Goal: Task Accomplishment & Management: Manage account settings

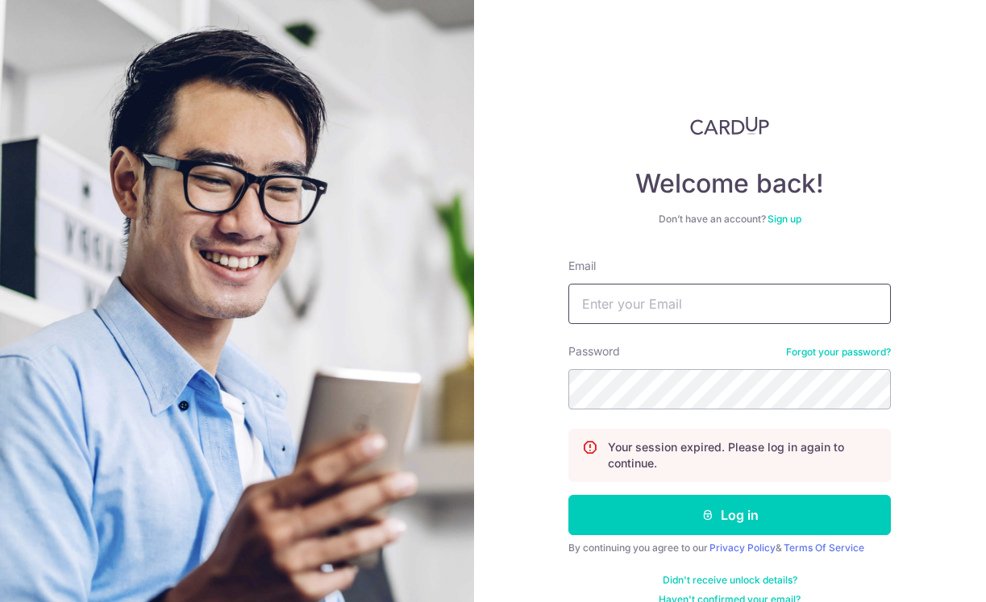
type input "Dennislim.ks@gmail.com"
click at [727, 515] on button "Log in" at bounding box center [730, 515] width 323 height 40
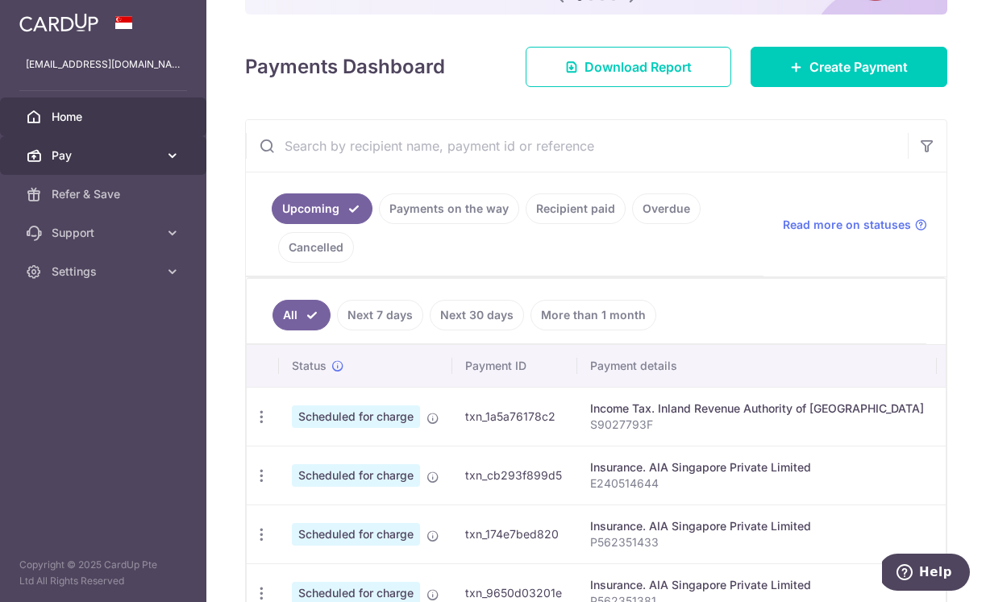
click at [171, 156] on icon at bounding box center [173, 156] width 16 height 16
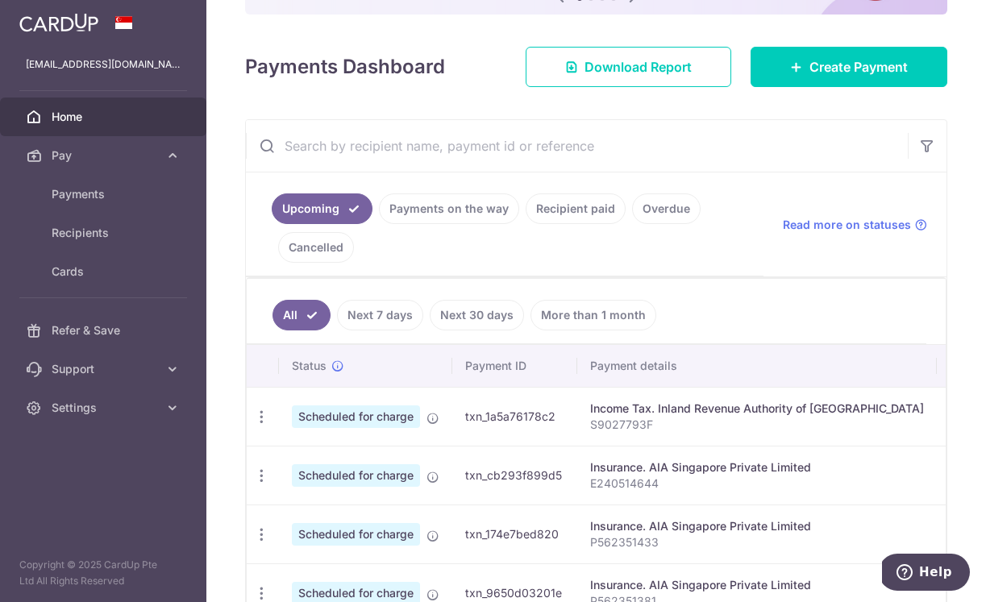
click at [122, 294] on ul "Payments Recipients Cards" at bounding box center [103, 243] width 206 height 136
click at [127, 287] on link "Cards" at bounding box center [103, 271] width 206 height 39
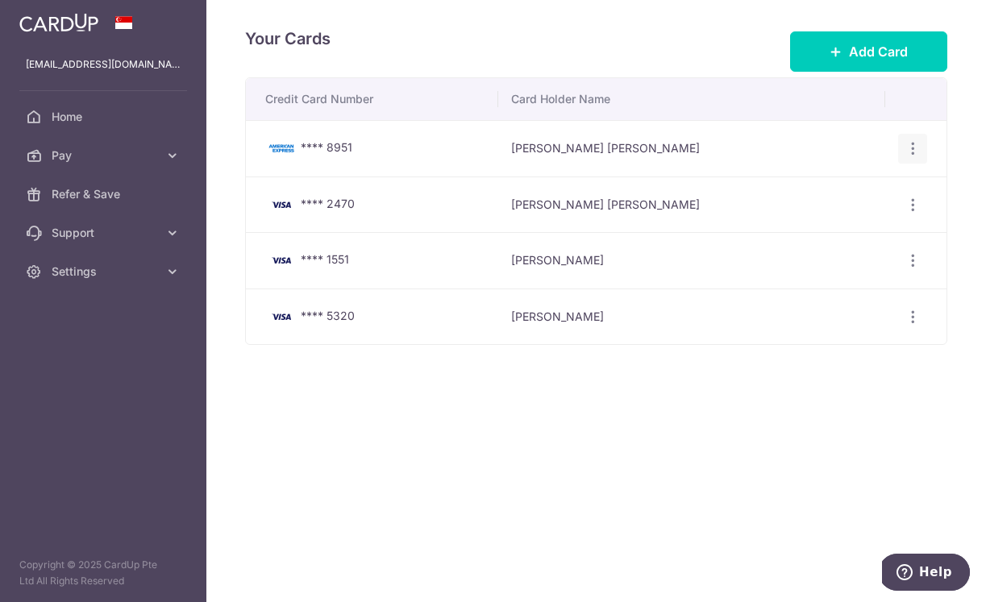
click at [913, 149] on icon "button" at bounding box center [913, 148] width 17 height 17
click at [952, 263] on div "Your Cards Add Card Credit Card Number Card Holder Name **** 8951 Kok Siong Den…" at bounding box center [596, 301] width 780 height 602
click at [910, 157] on icon "button" at bounding box center [913, 148] width 17 height 17
click at [857, 342] on span "Delete" at bounding box center [859, 344] width 110 height 19
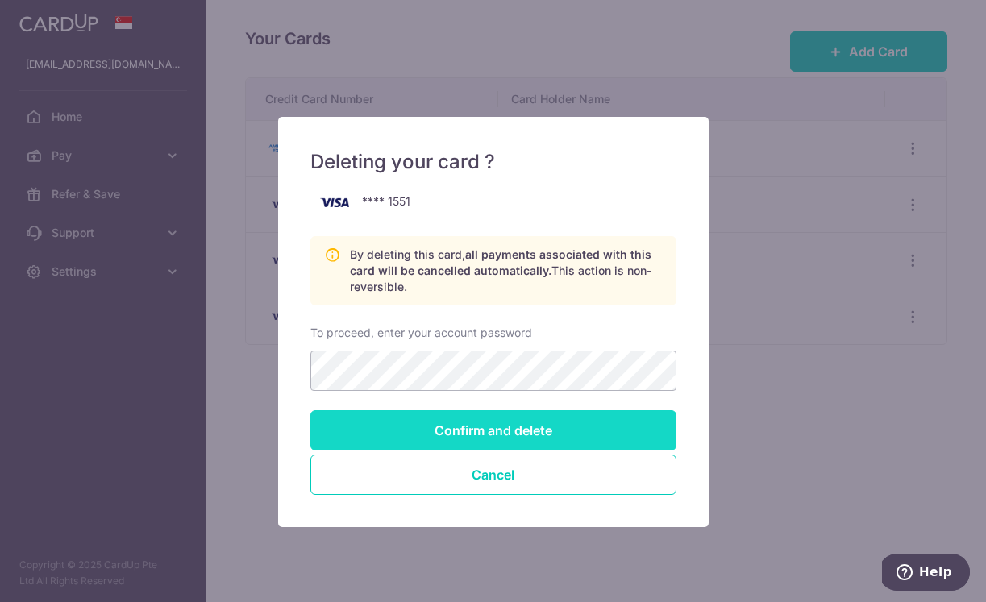
click at [421, 436] on input "Confirm and delete" at bounding box center [494, 431] width 366 height 40
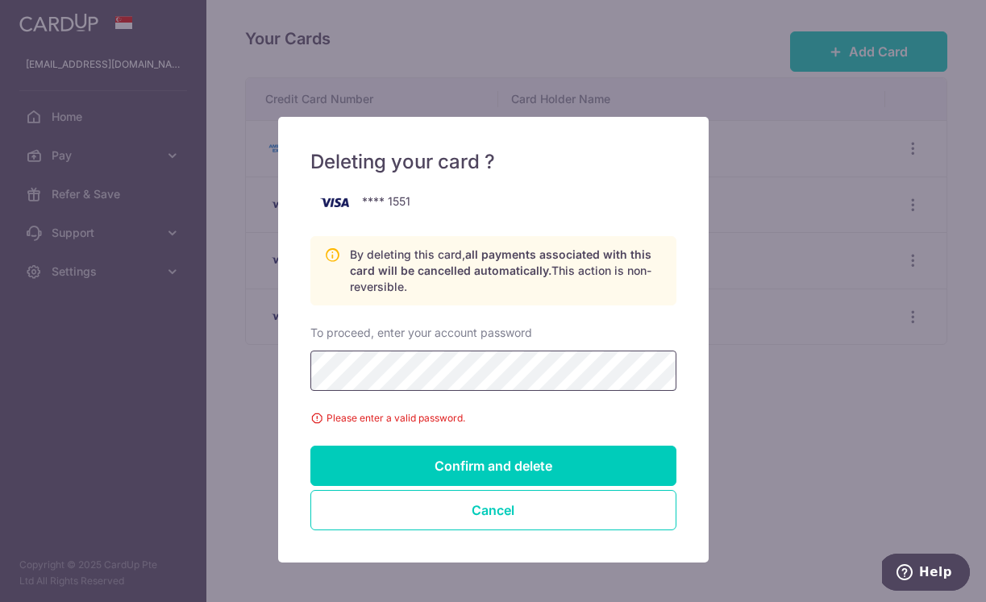
click at [493, 466] on input "Confirm and delete" at bounding box center [494, 466] width 366 height 40
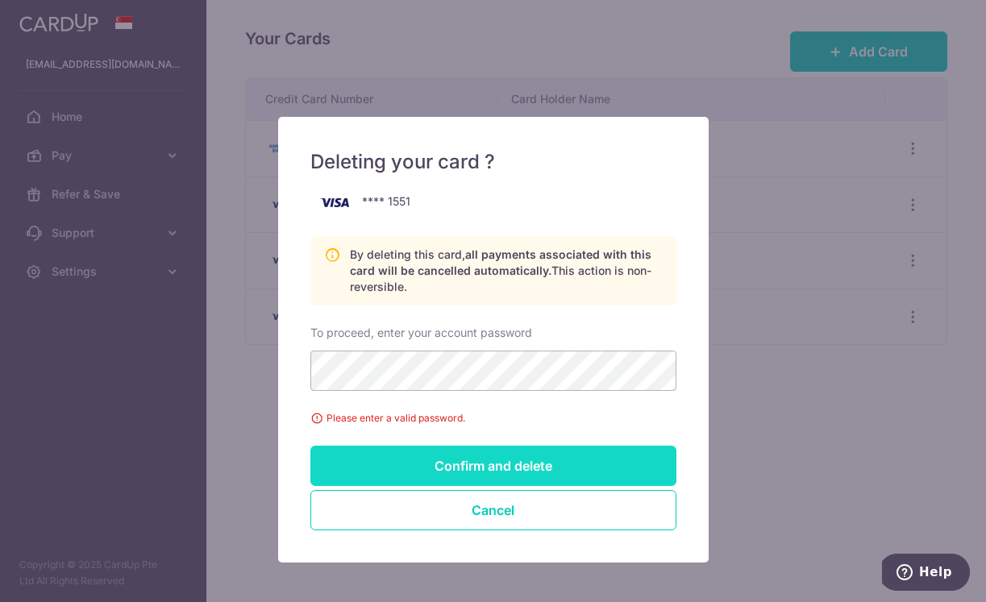
click at [431, 464] on input "Confirm and delete" at bounding box center [494, 466] width 366 height 40
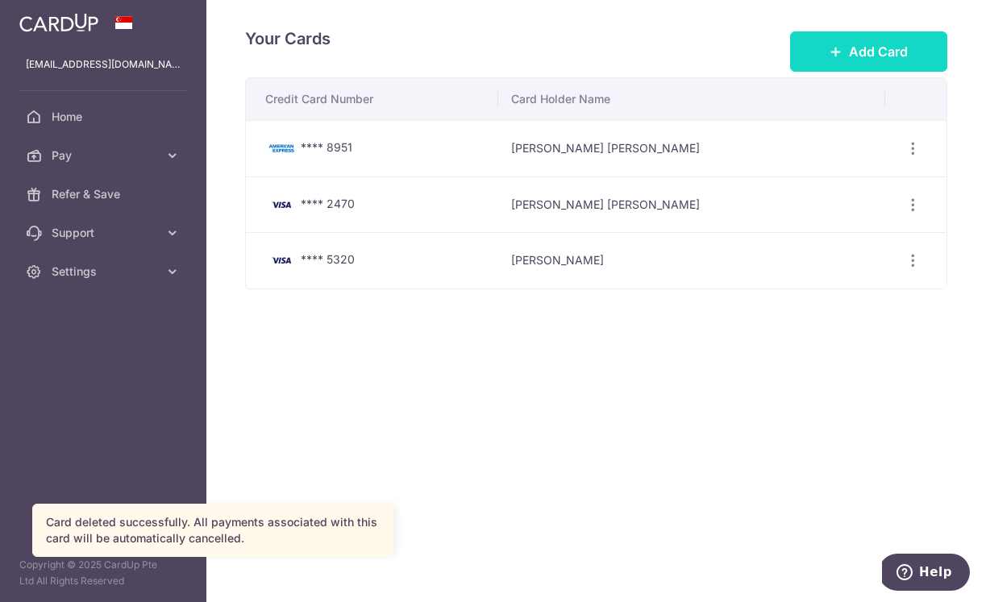
click at [845, 34] on button "Add Card" at bounding box center [868, 51] width 157 height 40
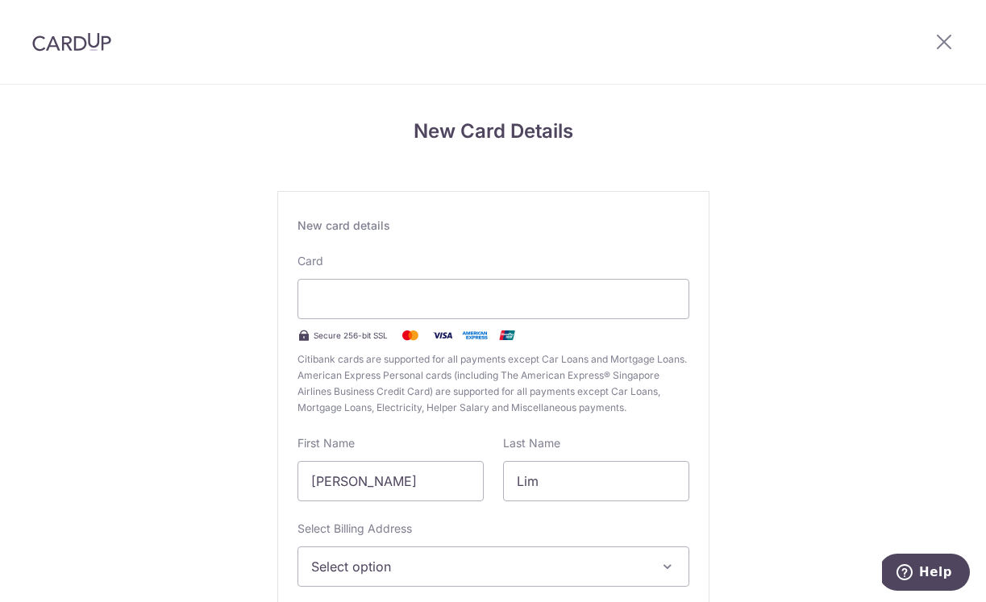
scroll to position [131, 0]
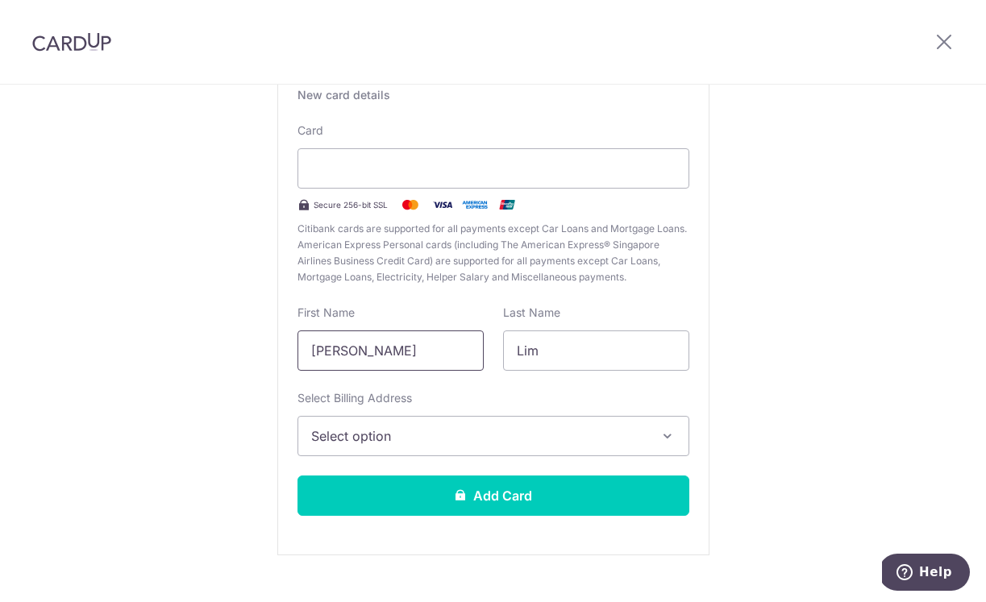
drag, startPoint x: 375, startPoint y: 351, endPoint x: 120, endPoint y: 351, distance: 254.9
click at [120, 351] on div "New Card Details New card details Card Secure 256-bit SSL Citibank cards are su…" at bounding box center [493, 292] width 986 height 677
type input "Dennis"
click at [356, 430] on span "Select option" at bounding box center [479, 436] width 336 height 19
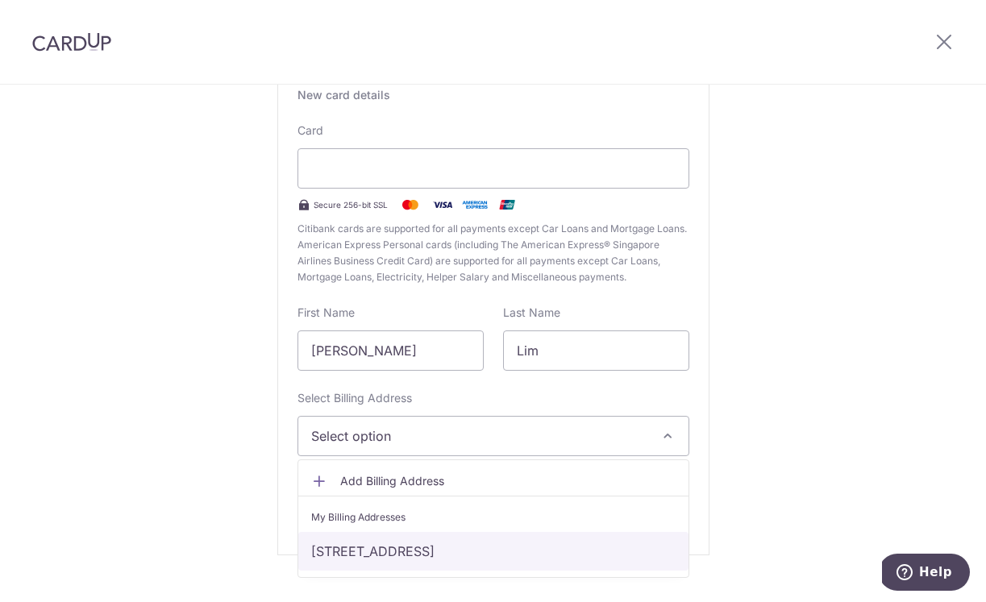
click at [386, 556] on link "BK 751 , #12-173, JURONG WEST ST 73, Singapore, Singapore-640751" at bounding box center [493, 551] width 390 height 39
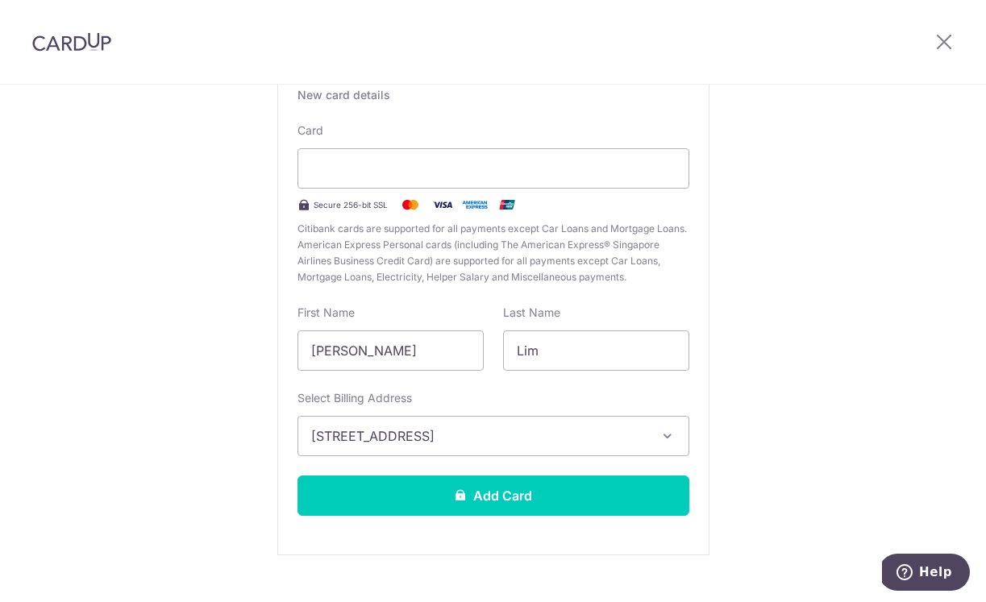
click at [414, 519] on div "New card details Card Secure 256-bit SSL Citibank cards are supported for all p…" at bounding box center [493, 307] width 432 height 495
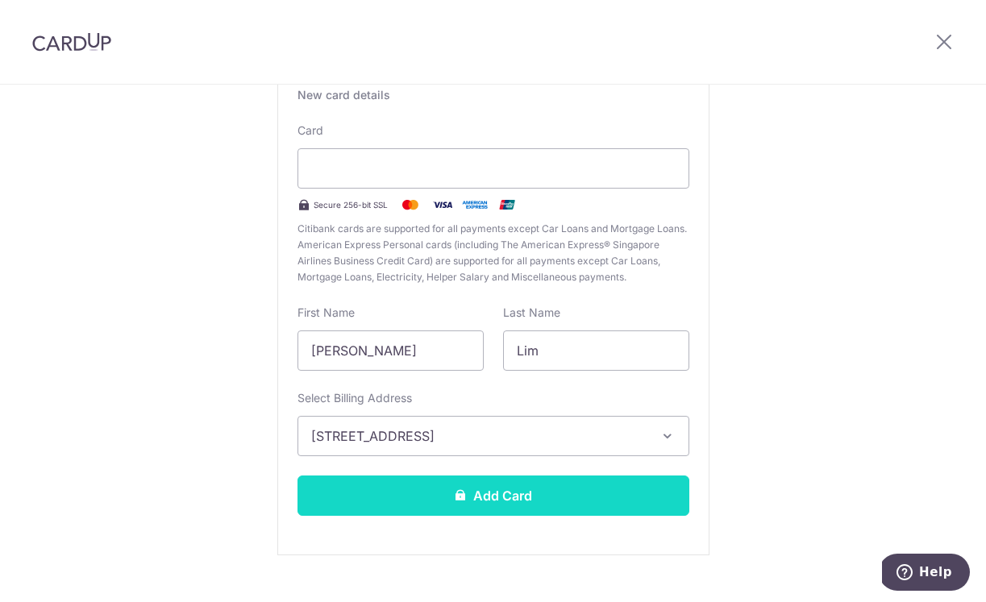
click at [419, 512] on button "Add Card" at bounding box center [494, 496] width 392 height 40
click at [534, 505] on button "Add Card" at bounding box center [494, 496] width 392 height 40
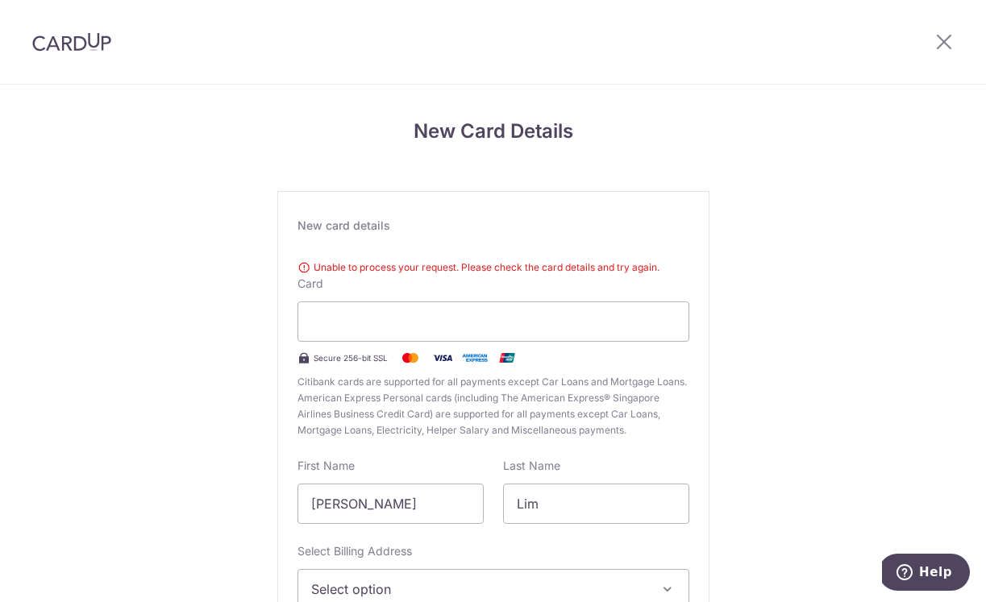
scroll to position [114, 0]
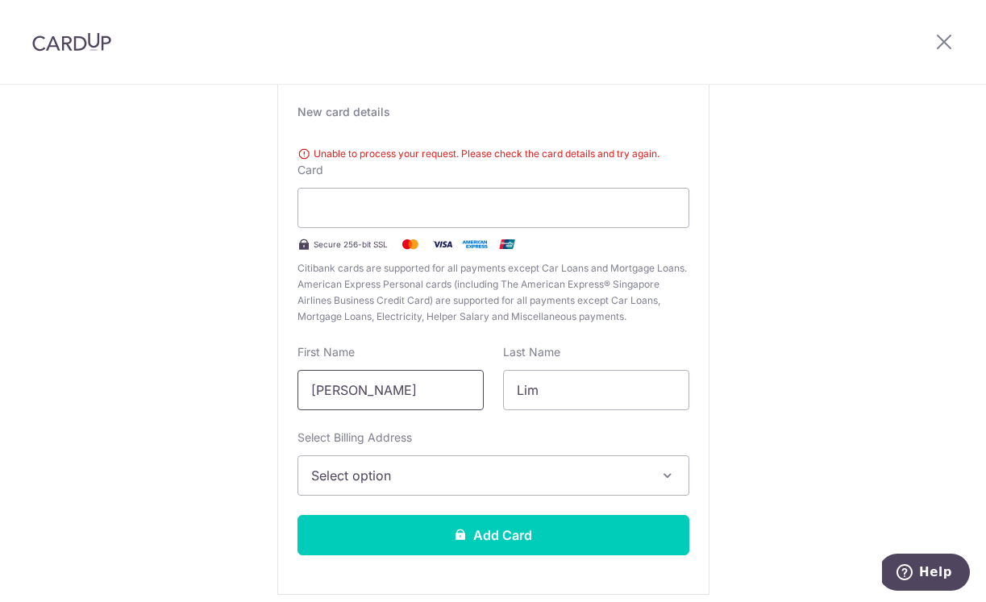
drag, startPoint x: 374, startPoint y: 390, endPoint x: 231, endPoint y: 414, distance: 145.5
click at [231, 414] on div "New Card Details New card details Unable to process your request. Please check …" at bounding box center [493, 321] width 986 height 700
type input "Dennis"
click at [392, 482] on span "Select option" at bounding box center [479, 475] width 336 height 19
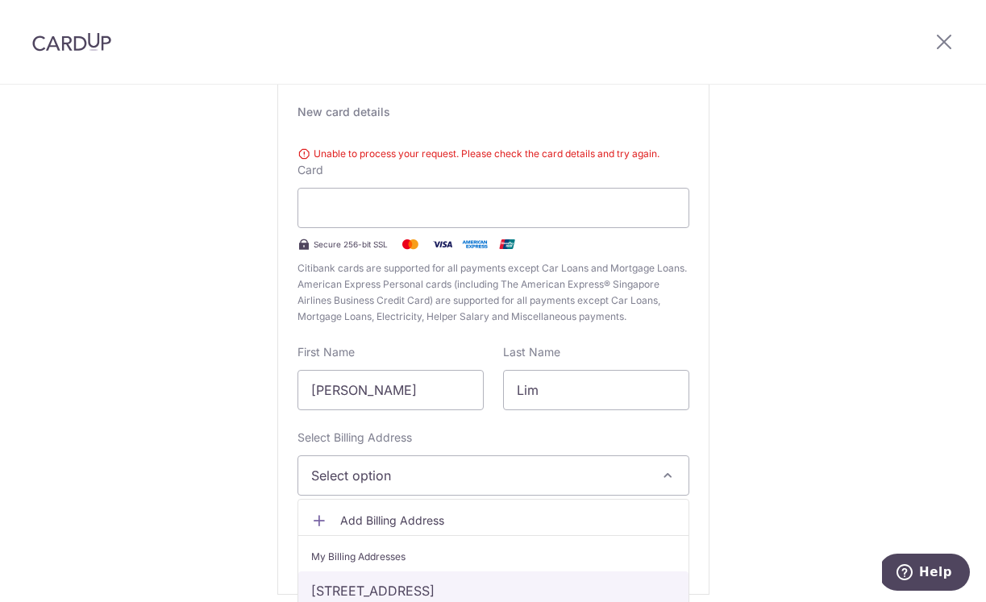
click at [354, 583] on link "BK 751 , #12-173, JURONG WEST ST 73, Singapore, Singapore-640751" at bounding box center [493, 591] width 390 height 39
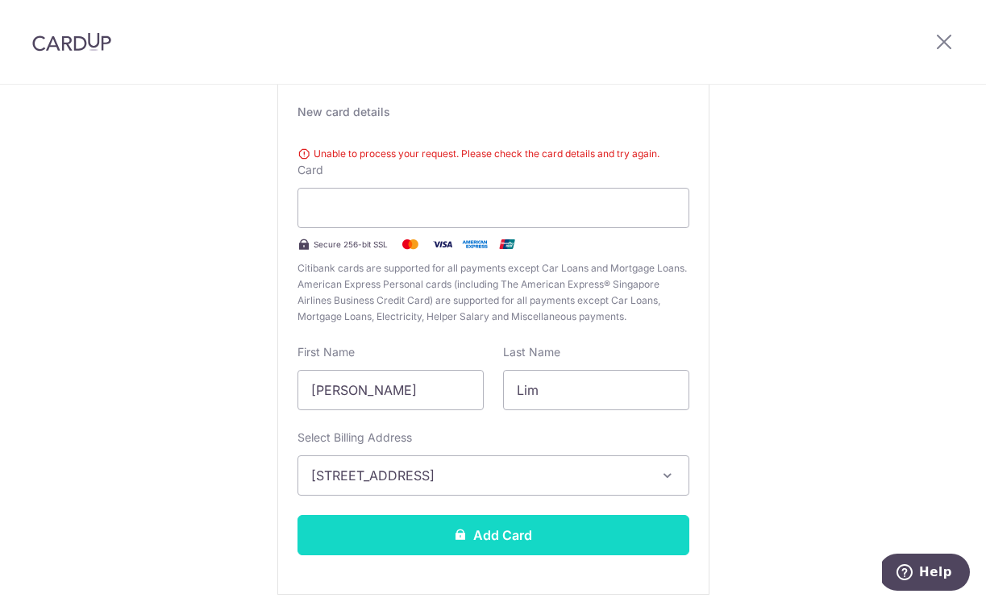
click at [372, 536] on button "Add Card" at bounding box center [494, 535] width 392 height 40
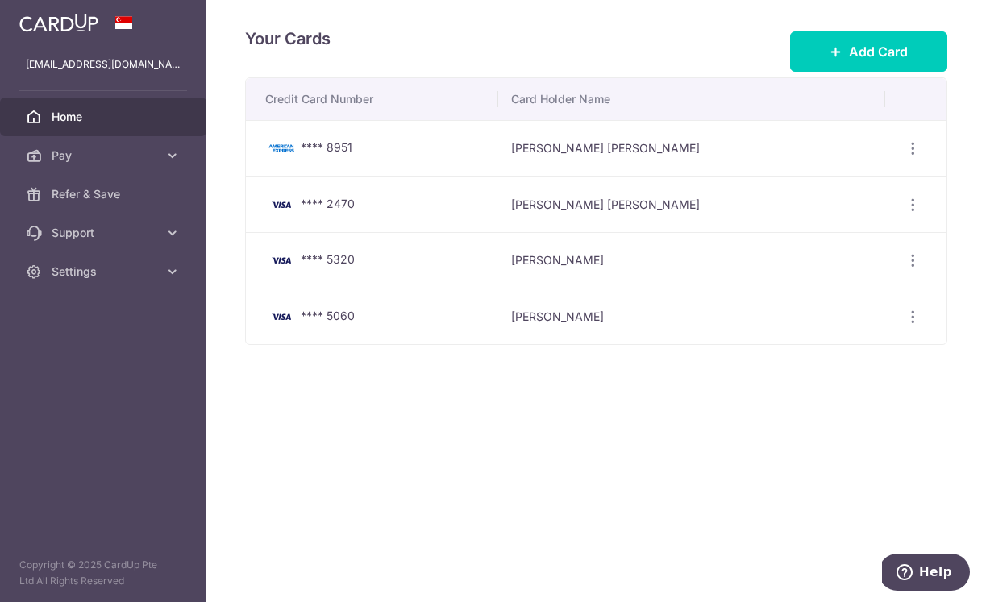
click at [113, 118] on span "Home" at bounding box center [105, 117] width 106 height 16
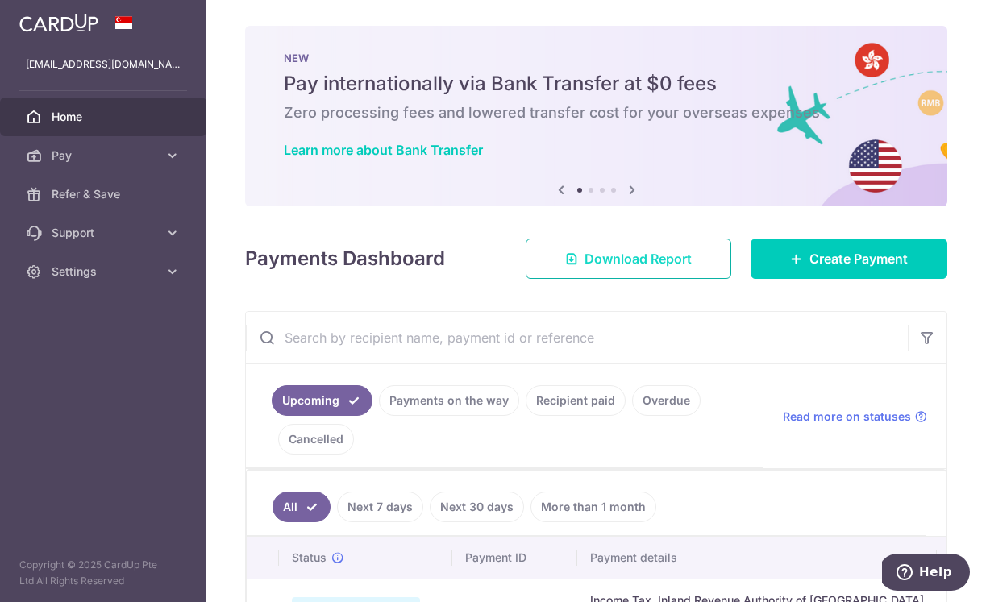
scroll to position [258, 0]
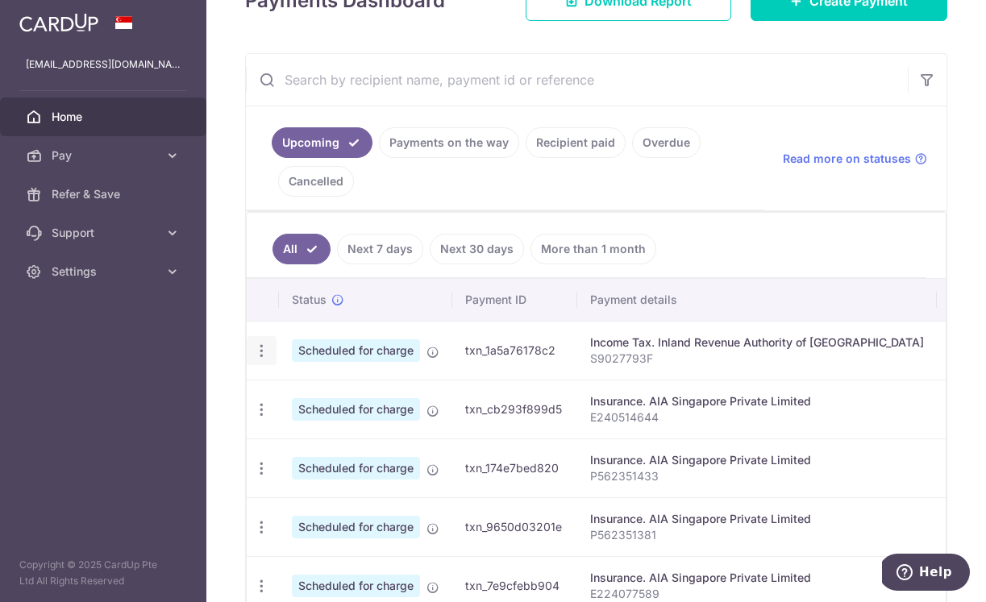
click at [269, 352] on div "Update payment Cancel payment" at bounding box center [262, 351] width 30 height 30
click at [266, 352] on icon "button" at bounding box center [261, 351] width 17 height 17
click at [286, 390] on link "Update payment" at bounding box center [332, 395] width 168 height 39
radio input "true"
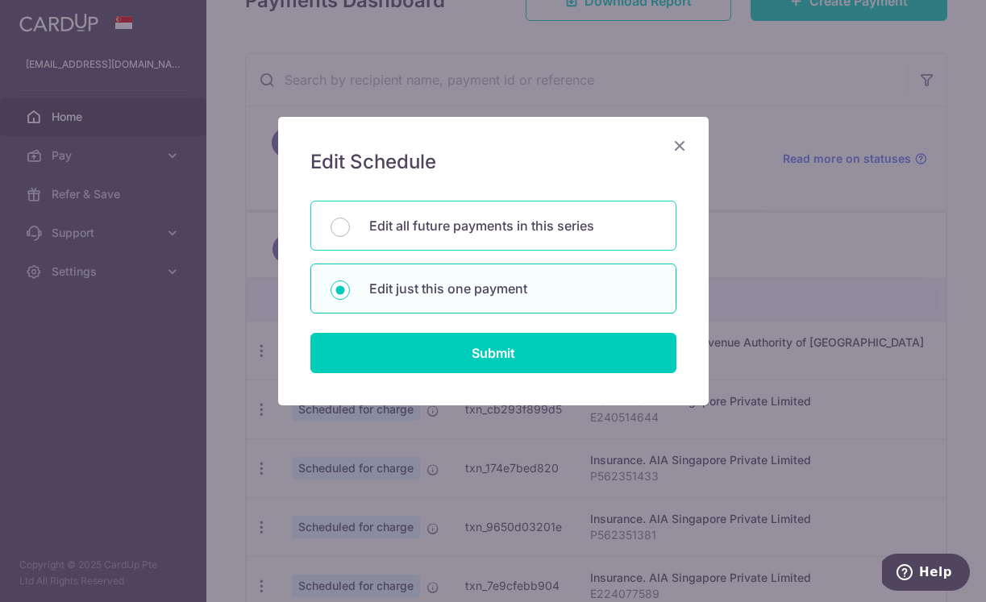
click at [352, 232] on div "Edit all future payments in this series" at bounding box center [494, 226] width 366 height 50
radio input "true"
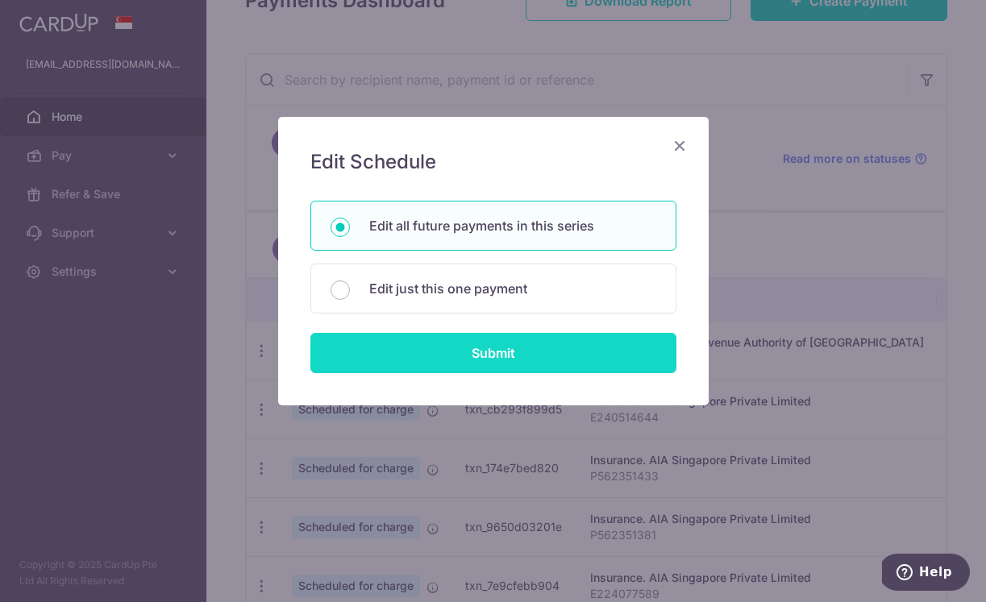
click at [391, 352] on input "Submit" at bounding box center [494, 353] width 366 height 40
radio input "true"
type input "470.37"
type input "S9027793F"
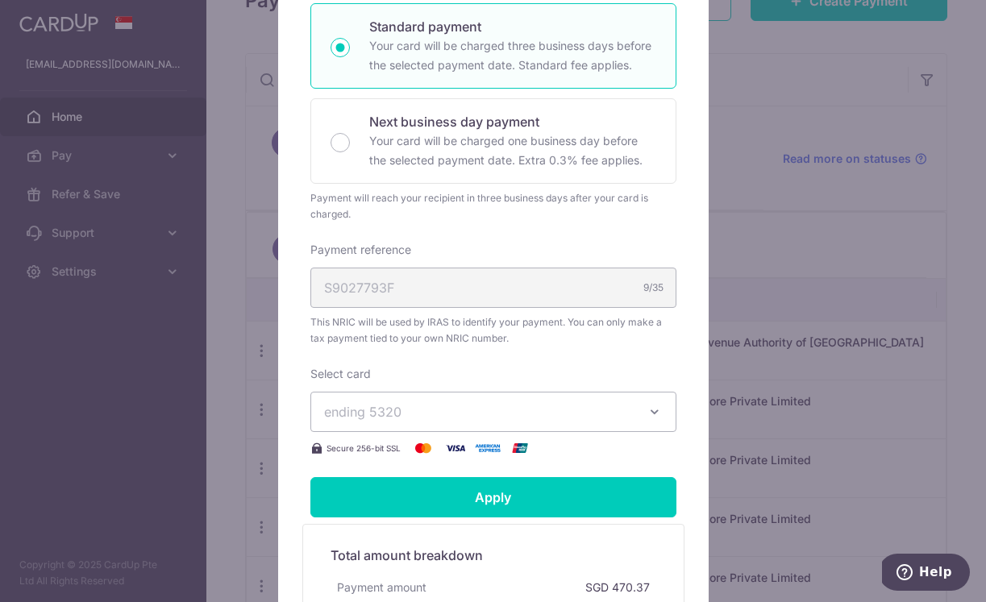
scroll to position [354, 0]
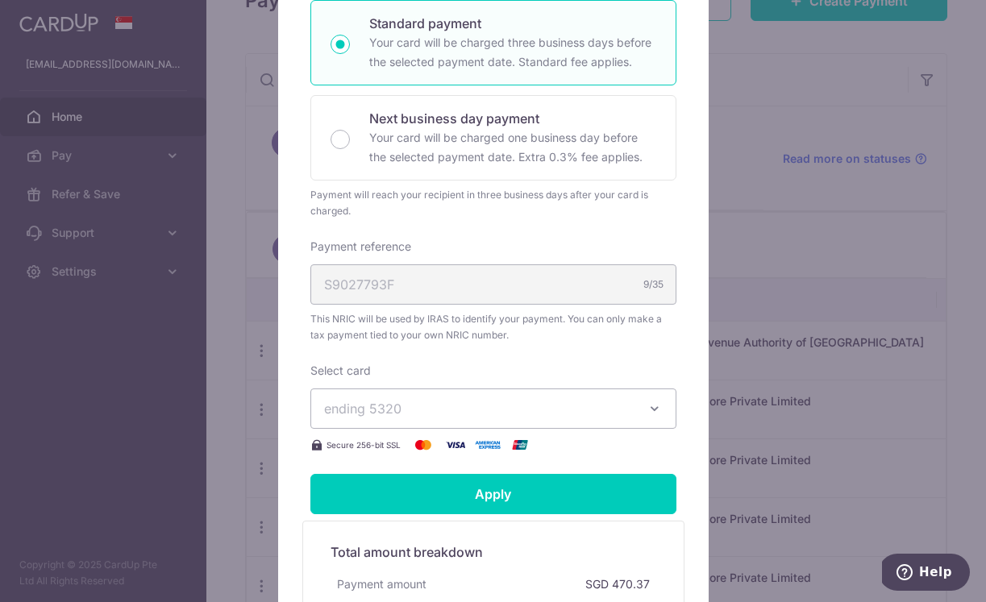
click at [390, 395] on button "ending 5320" at bounding box center [494, 409] width 366 height 40
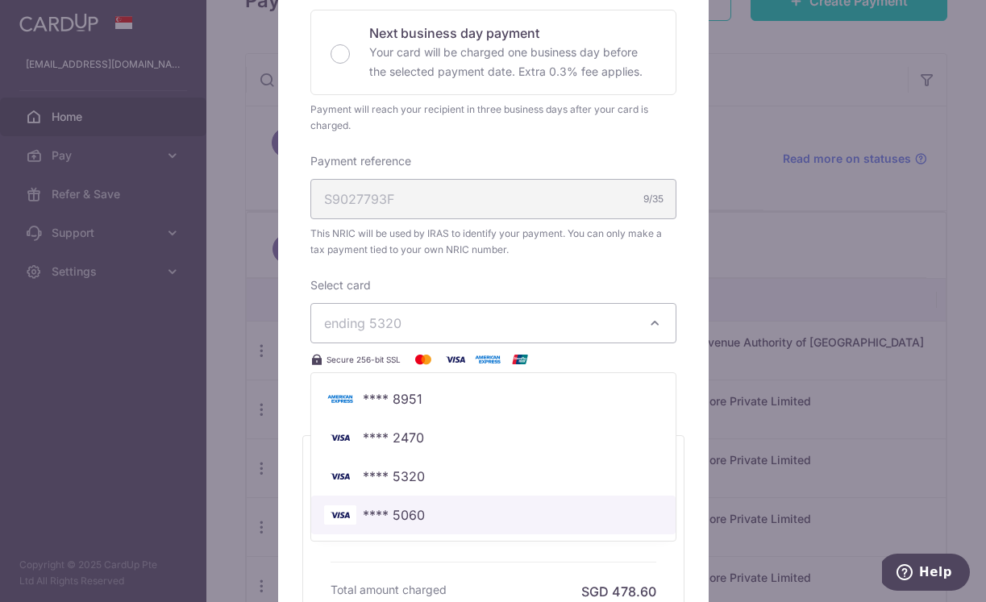
scroll to position [441, 0]
click at [385, 521] on span "**** 5060" at bounding box center [394, 513] width 62 height 19
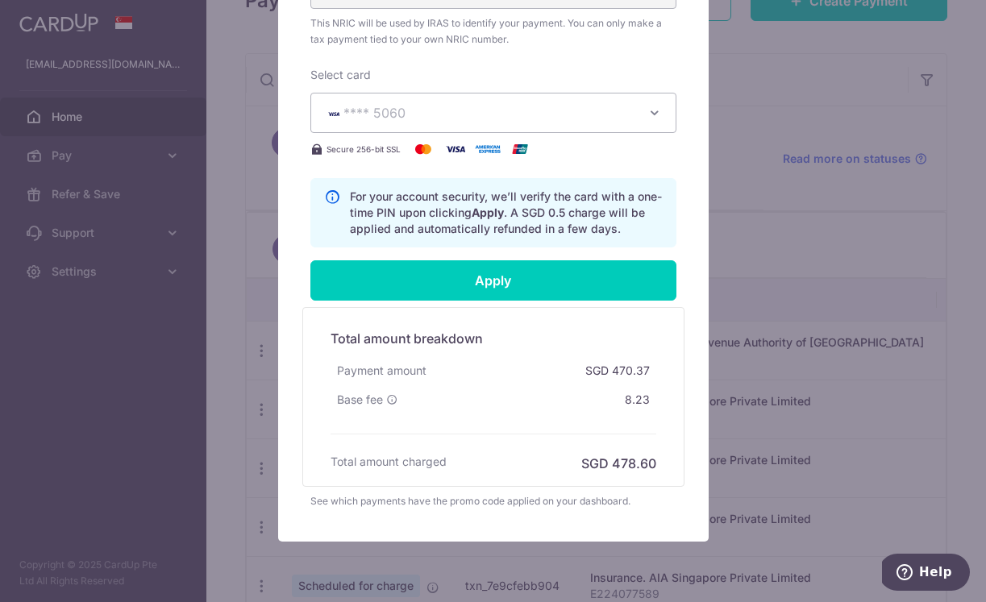
scroll to position [648, 0]
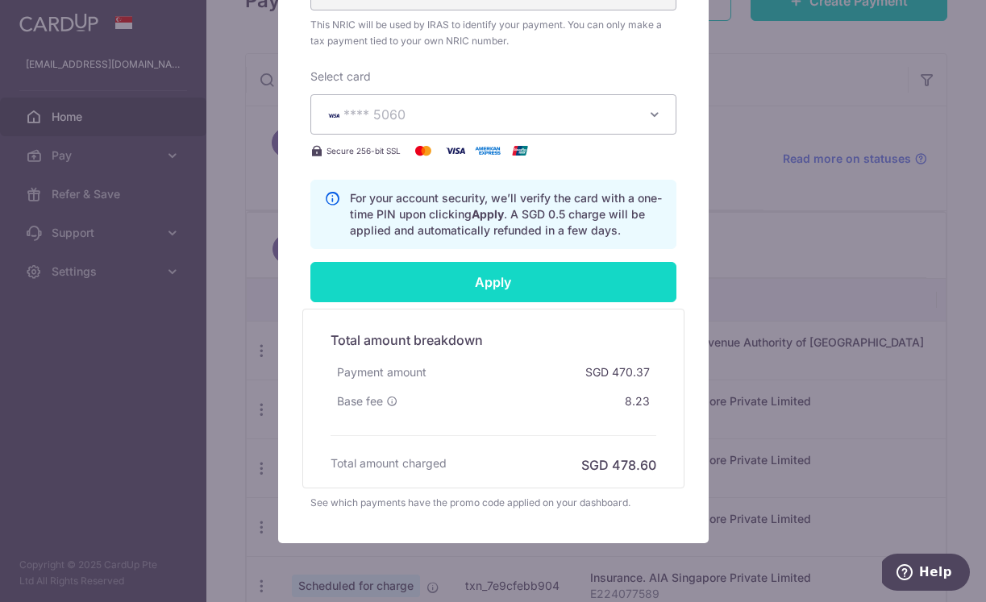
click at [578, 279] on input "Apply" at bounding box center [494, 282] width 366 height 40
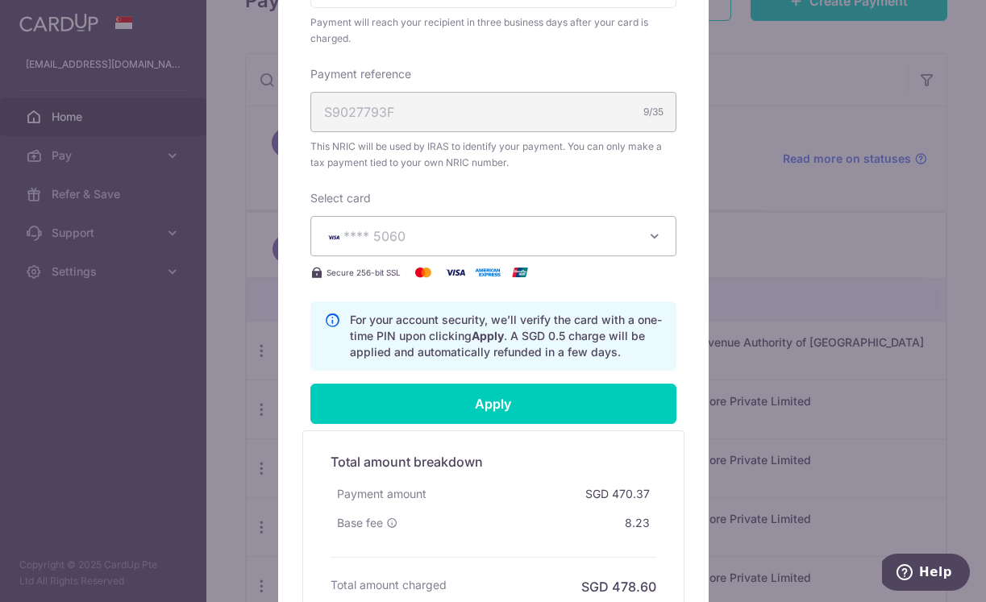
scroll to position [586, 0]
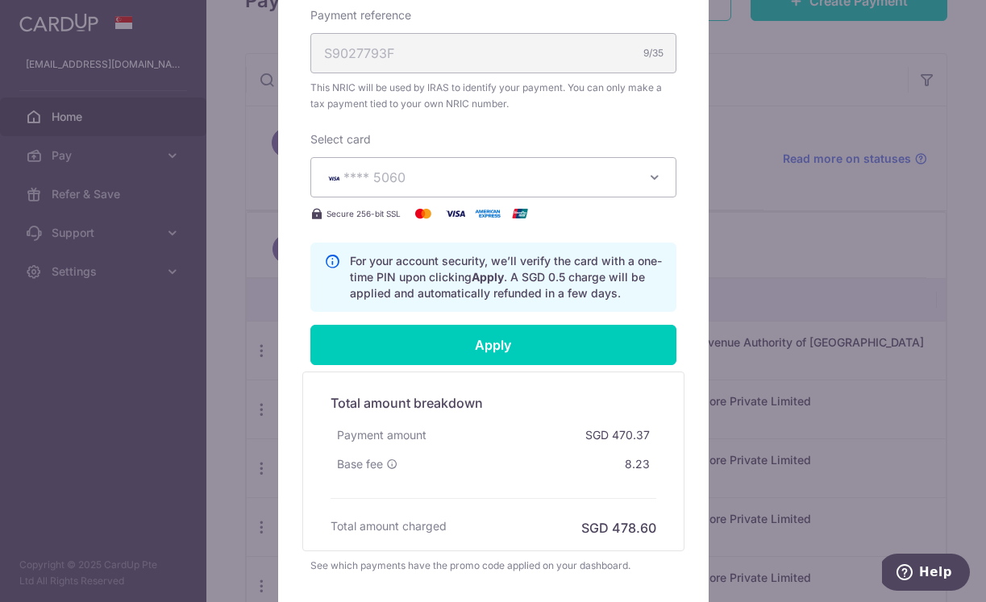
type input "Successfully Applied"
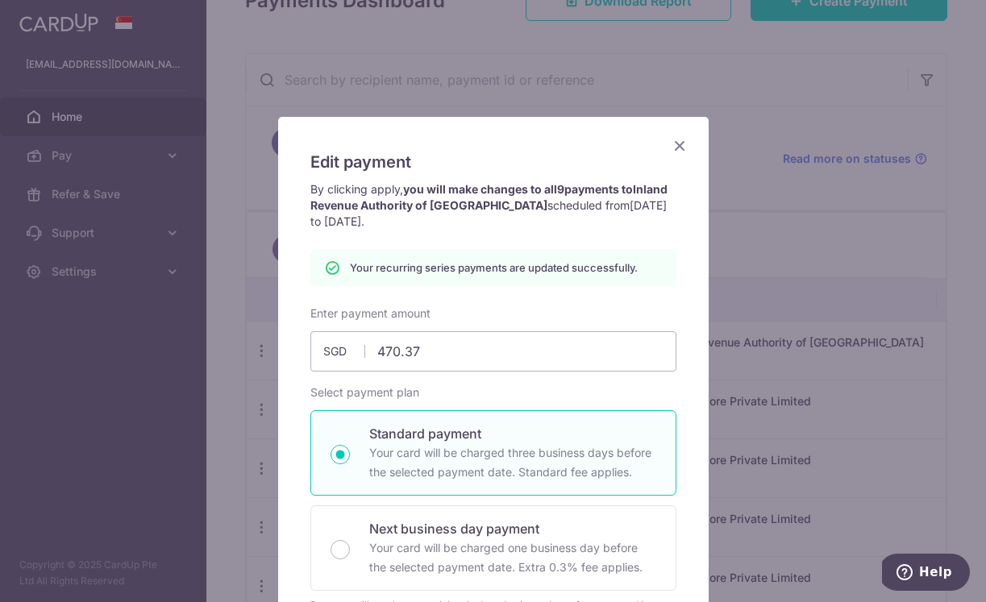
scroll to position [0, 0]
click at [683, 144] on icon "Close" at bounding box center [679, 145] width 19 height 20
